Goal: Entertainment & Leisure: Consume media (video, audio)

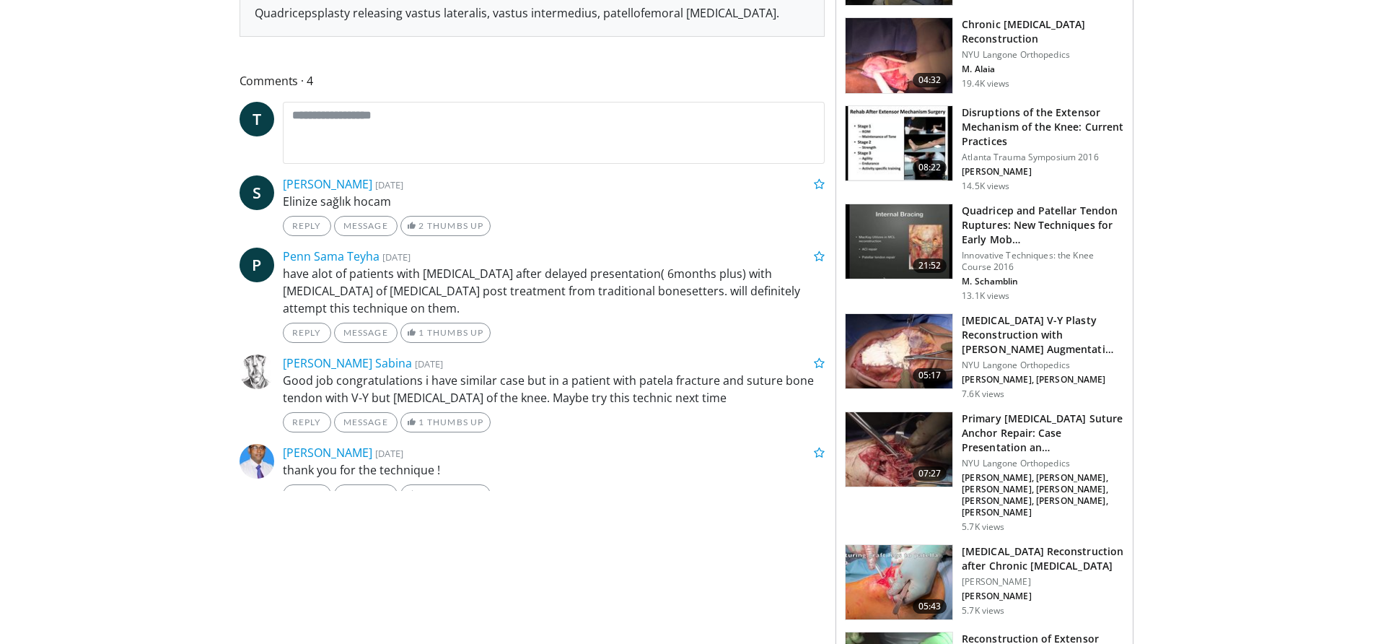
scroll to position [505, 0]
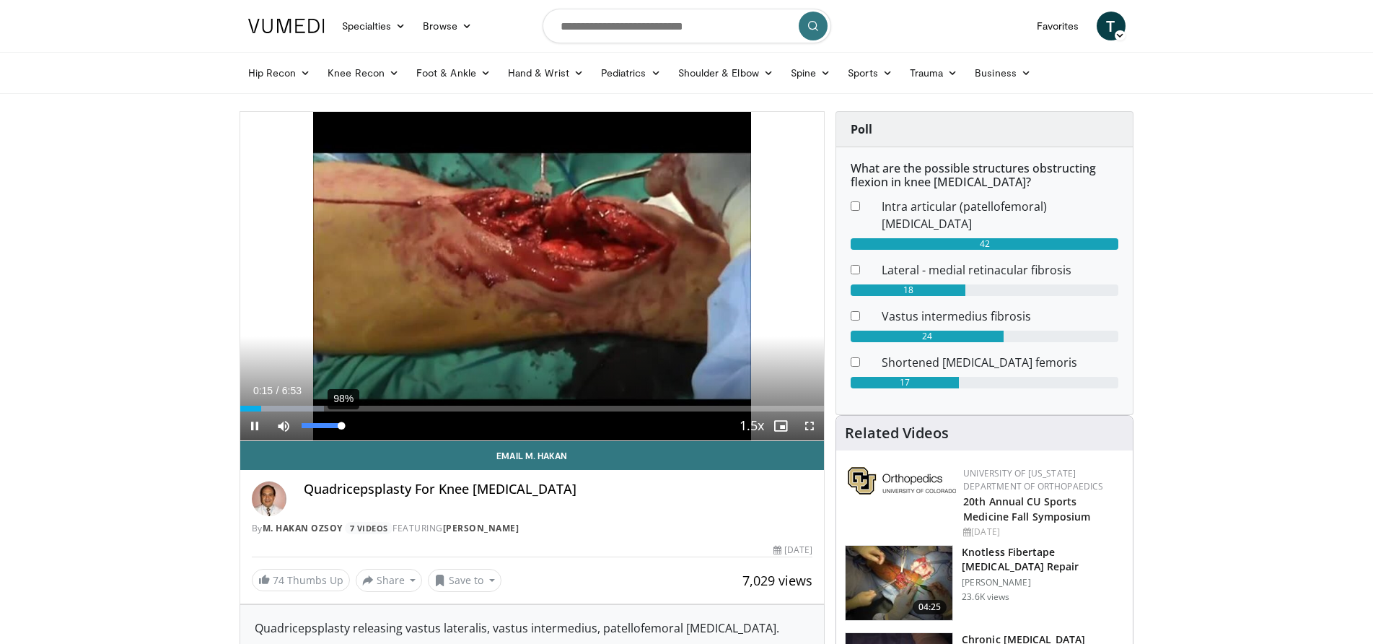
drag, startPoint x: 302, startPoint y: 426, endPoint x: 341, endPoint y: 431, distance: 39.9
click at [341, 431] on div "98%" at bounding box center [322, 425] width 50 height 29
click at [253, 426] on span "Video Player" at bounding box center [254, 425] width 29 height 29
click at [250, 421] on span "Video Player" at bounding box center [254, 425] width 29 height 29
